Goal: Information Seeking & Learning: Learn about a topic

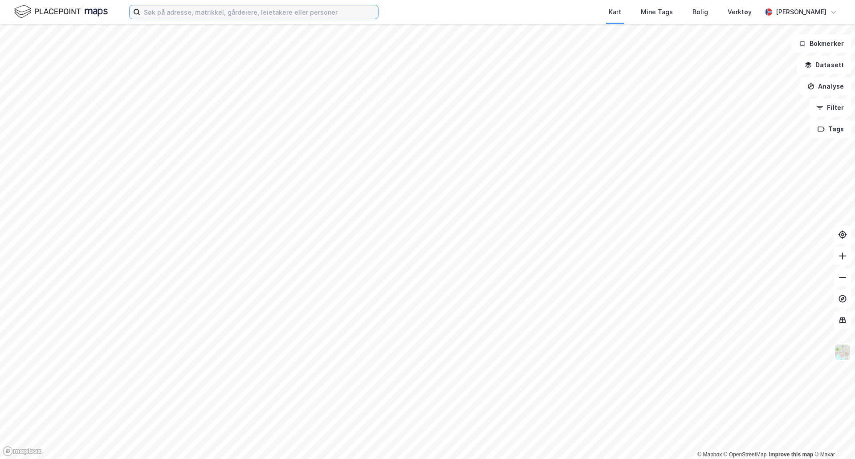
click at [167, 12] on input at bounding box center [259, 11] width 238 height 13
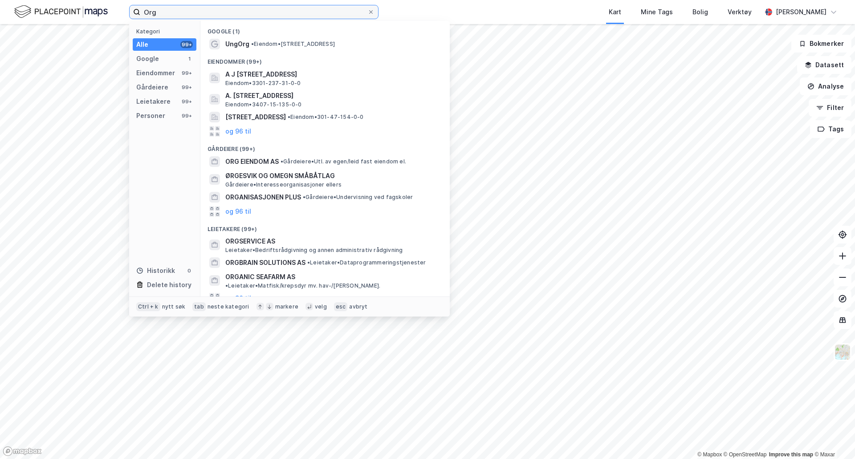
drag, startPoint x: 163, startPoint y: 11, endPoint x: 132, endPoint y: 5, distance: 30.8
click at [133, 5] on label "Org" at bounding box center [253, 12] width 249 height 14
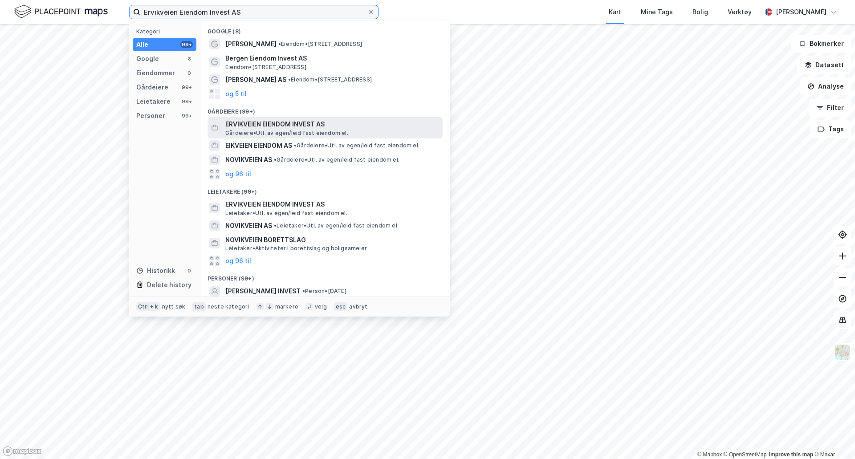
type input "Ervikveien Eiendom Invest AS"
click at [360, 124] on span "ERVIKVEIEN EIENDOM INVEST AS" at bounding box center [332, 124] width 214 height 11
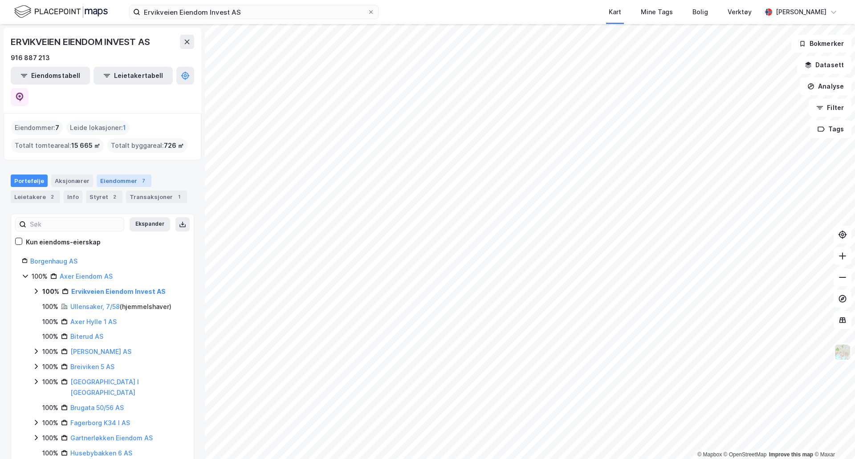
click at [121, 175] on div "Eiendommer 7" at bounding box center [124, 181] width 55 height 12
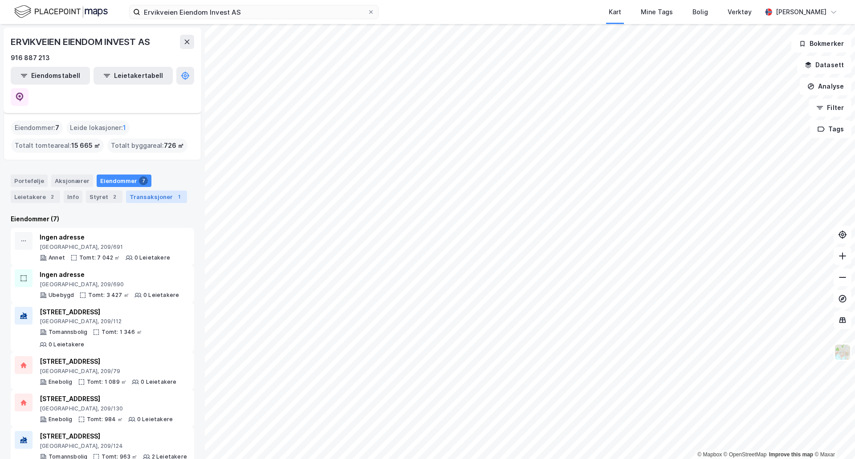
scroll to position [33, 0]
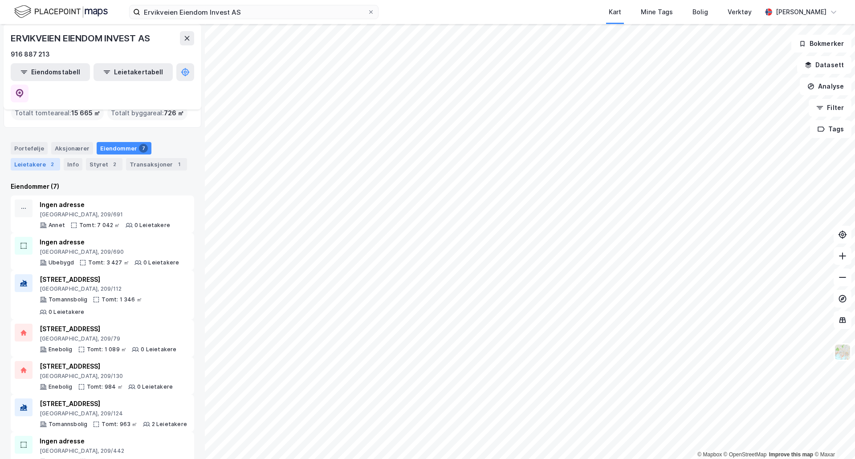
click at [37, 158] on div "Leietakere 2" at bounding box center [35, 164] width 49 height 12
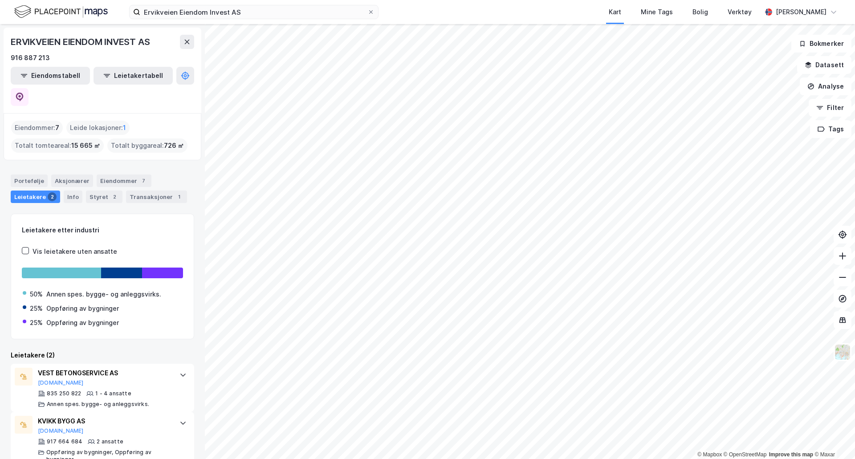
click at [113, 121] on div "Leide lokasjoner : 1" at bounding box center [97, 128] width 63 height 14
click at [124, 122] on span "1" at bounding box center [124, 127] width 3 height 11
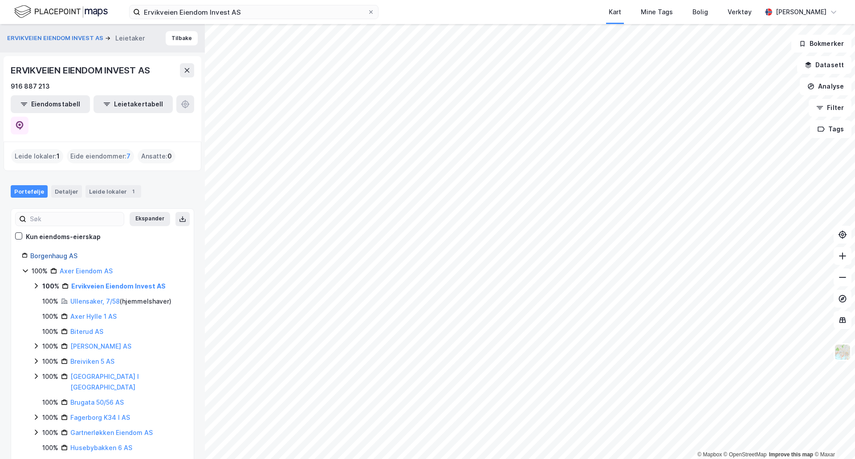
click at [57, 252] on link "Borgenhaug AS" at bounding box center [53, 256] width 47 height 8
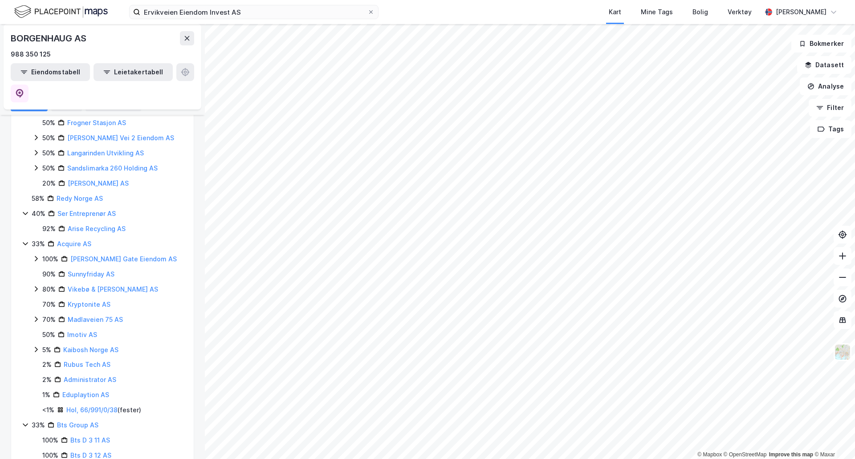
scroll to position [713, 0]
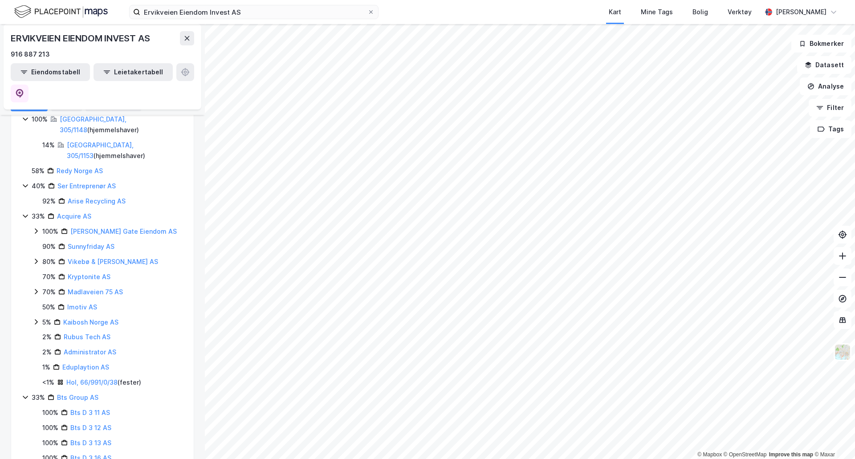
scroll to position [667, 0]
